Goal: Information Seeking & Learning: Learn about a topic

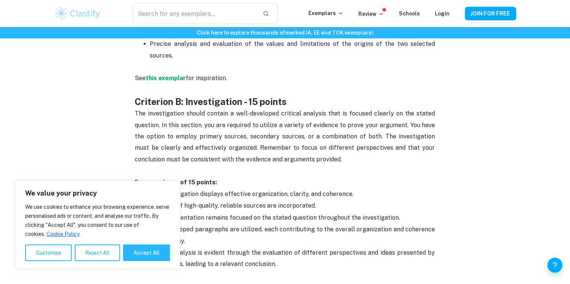
scroll to position [638, 0]
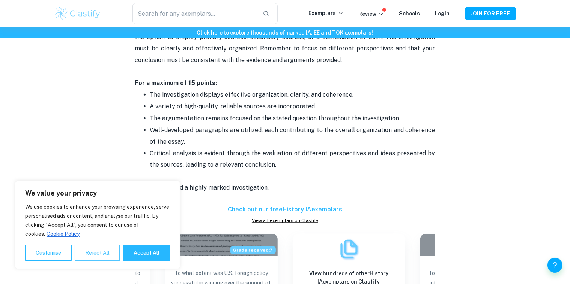
click at [92, 252] on button "Reject All" at bounding box center [97, 252] width 45 height 17
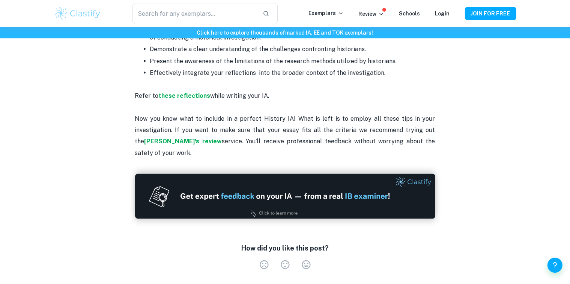
scroll to position [1127, 0]
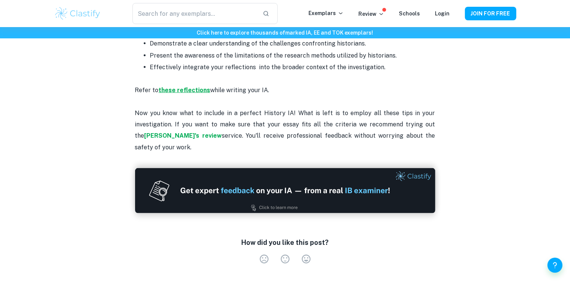
click at [184, 89] on strong "these reflections" at bounding box center [185, 89] width 52 height 7
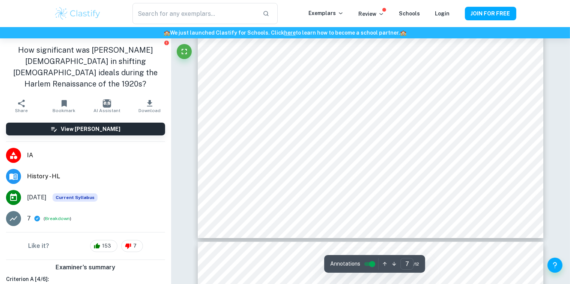
scroll to position [3057, 0]
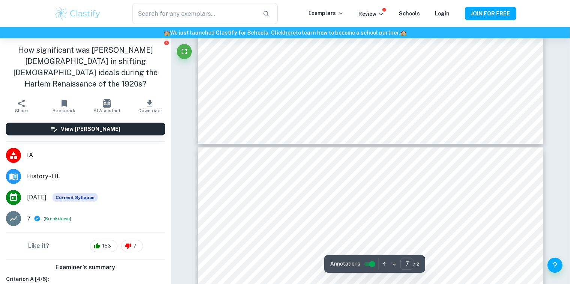
type input "8"
